Goal: Task Accomplishment & Management: Complete application form

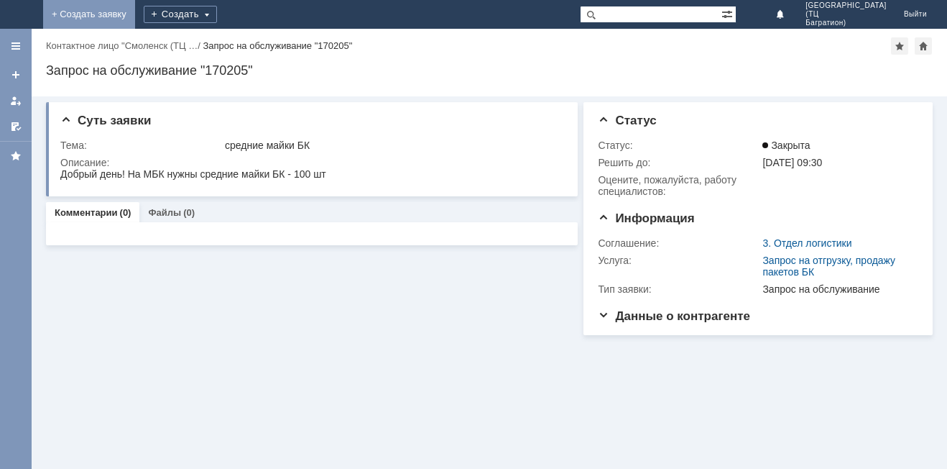
click at [135, 11] on link "+ Создать заявку" at bounding box center [89, 14] width 92 height 29
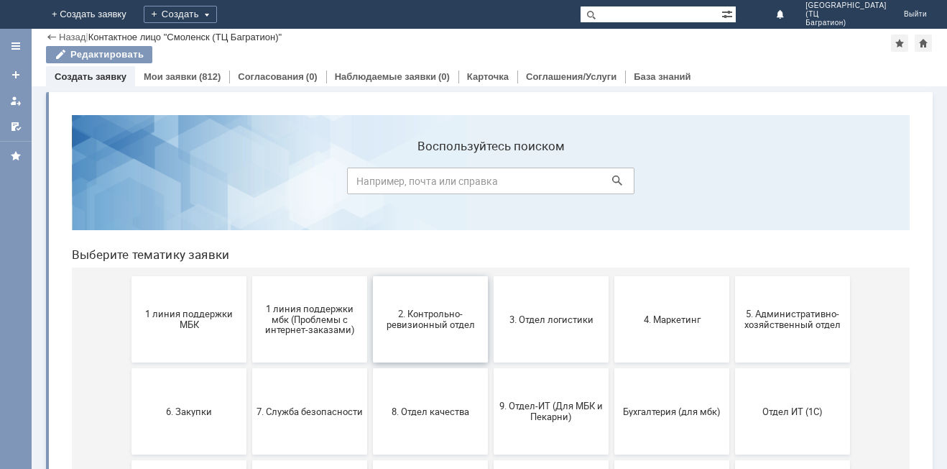
scroll to position [144, 0]
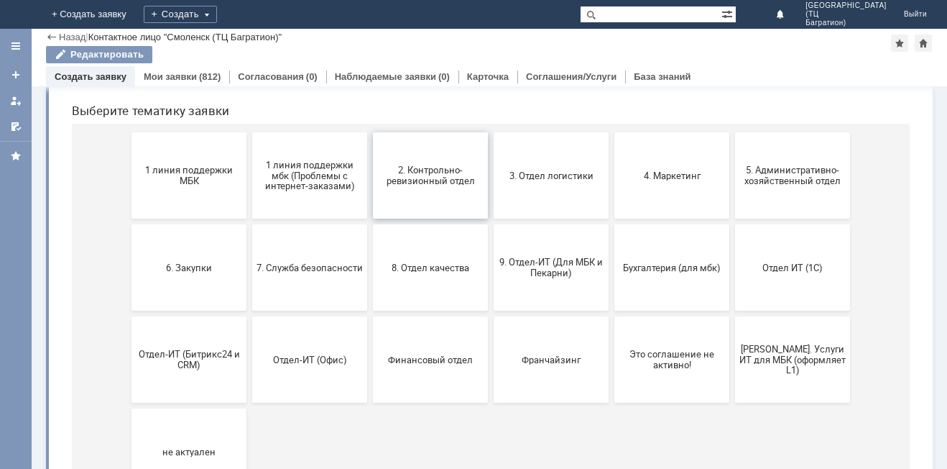
click at [446, 173] on span "2. Контрольно-ревизионный отдел" at bounding box center [430, 176] width 106 height 22
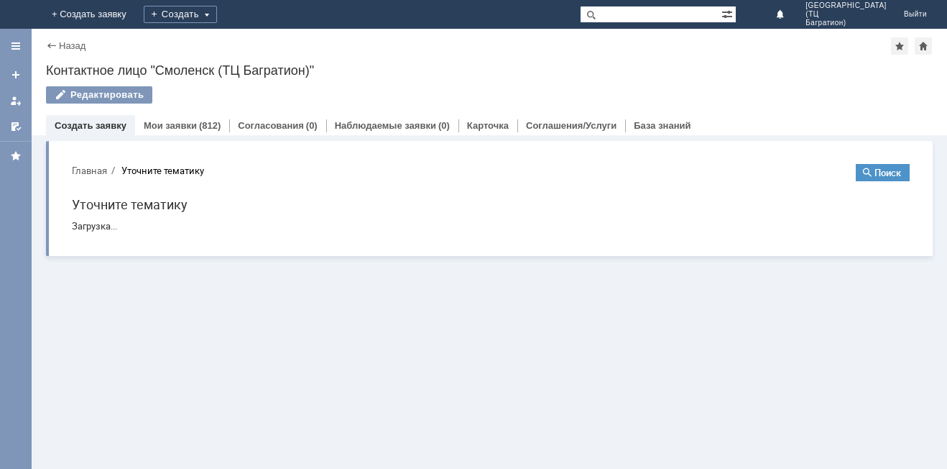
scroll to position [0, 0]
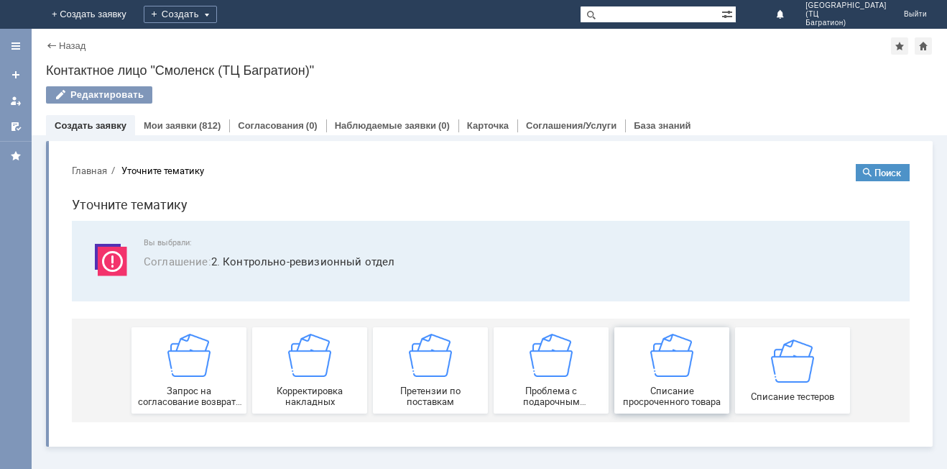
click at [675, 381] on div "Списание просроченного товара" at bounding box center [672, 369] width 106 height 73
click at [770, 362] on div "Списание тестеров" at bounding box center [792, 369] width 106 height 63
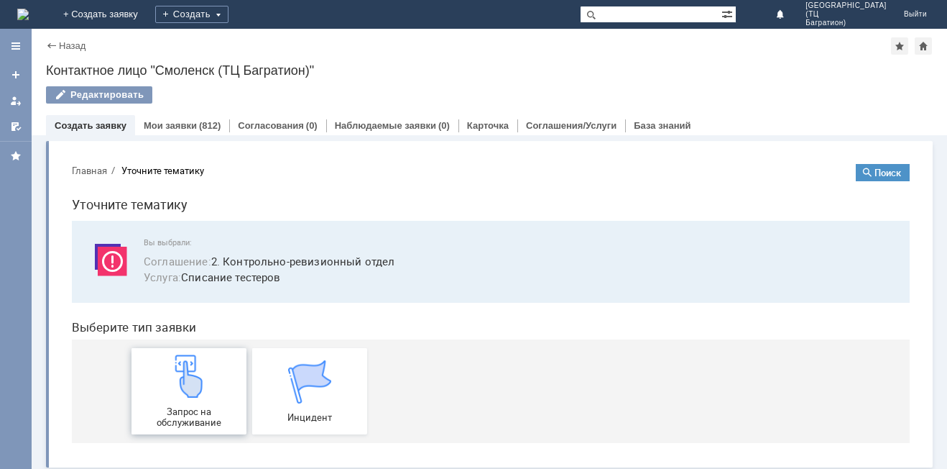
click at [152, 416] on span "Запрос на обслуживание" at bounding box center [189, 417] width 106 height 22
